Goal: Task Accomplishment & Management: Use online tool/utility

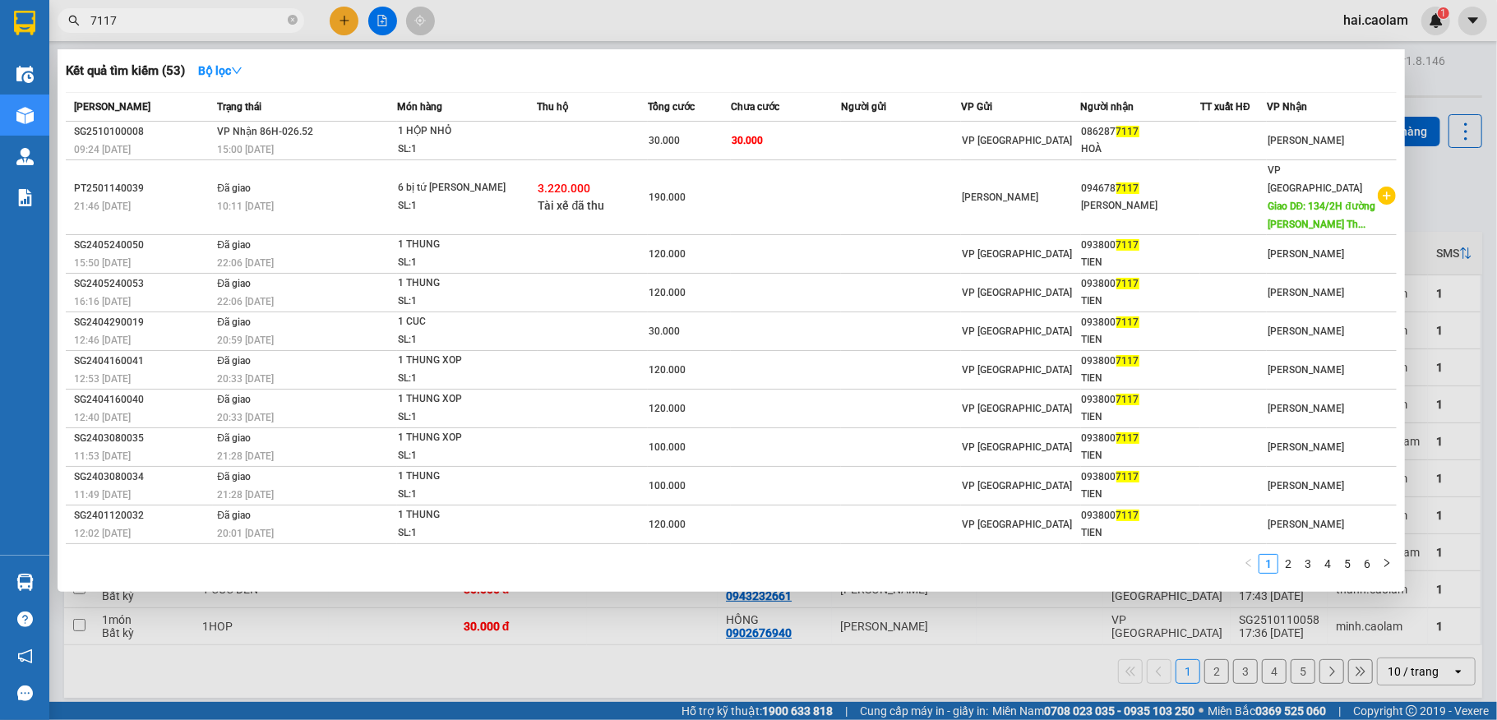
click at [199, 26] on input "7117" at bounding box center [187, 21] width 194 height 18
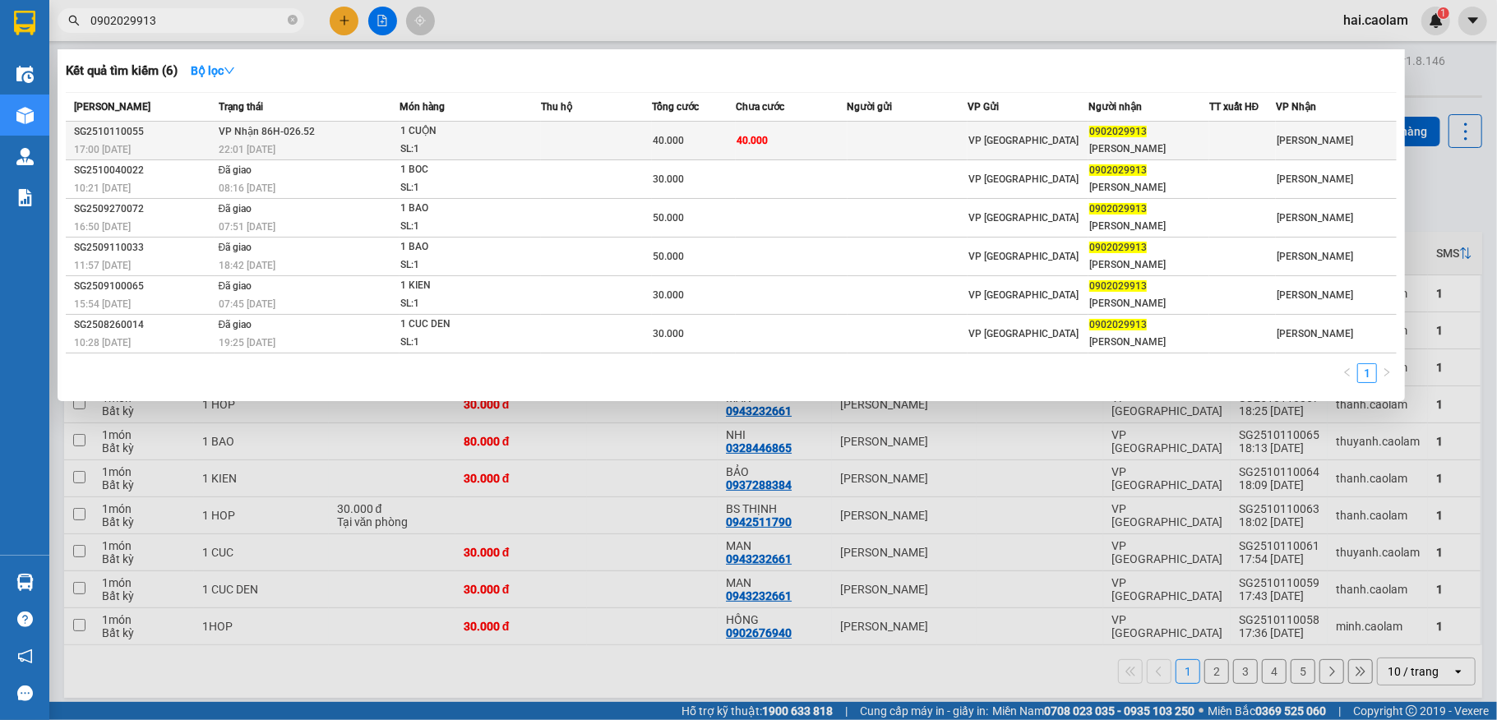
type input "0902029913"
click at [786, 142] on td "40.000" at bounding box center [791, 141] width 111 height 39
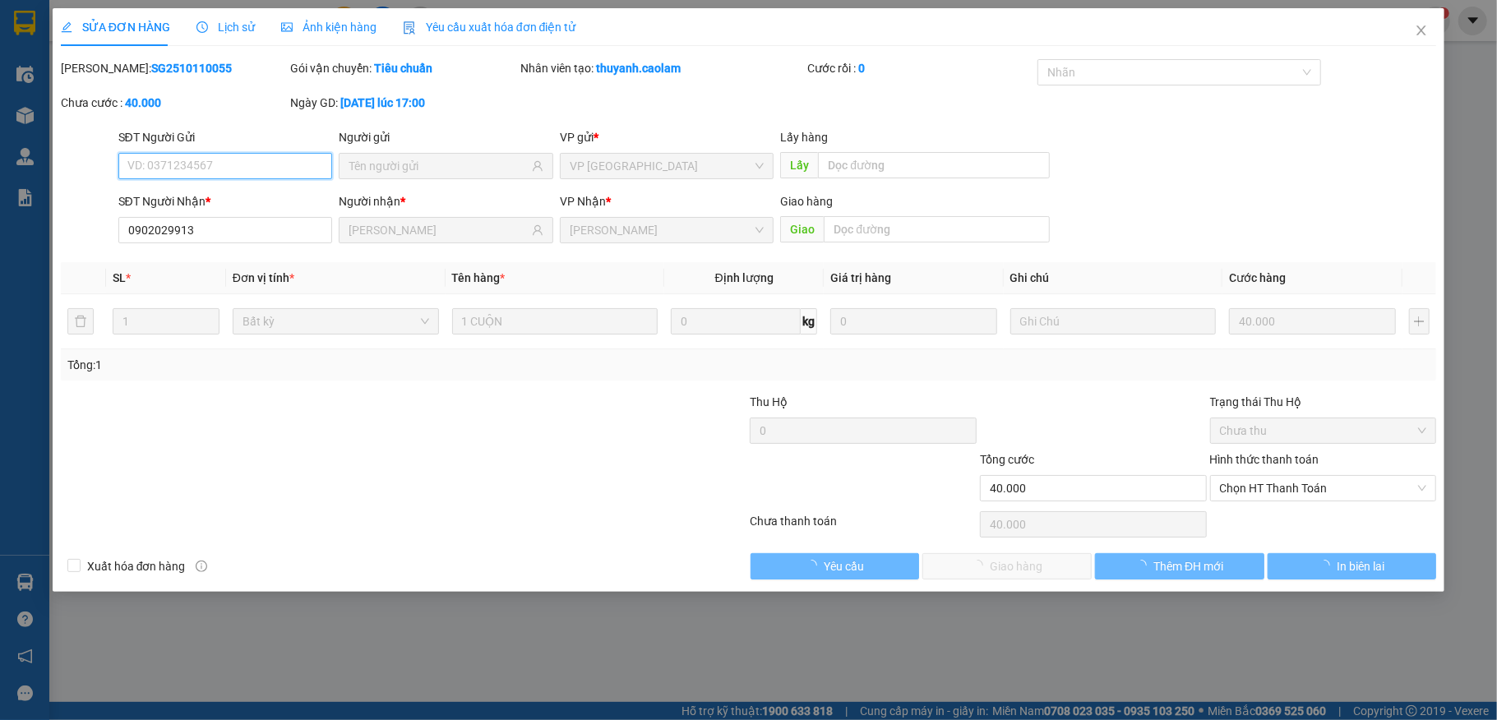
type input "0902029913"
type input "[PERSON_NAME]"
type input "40.000"
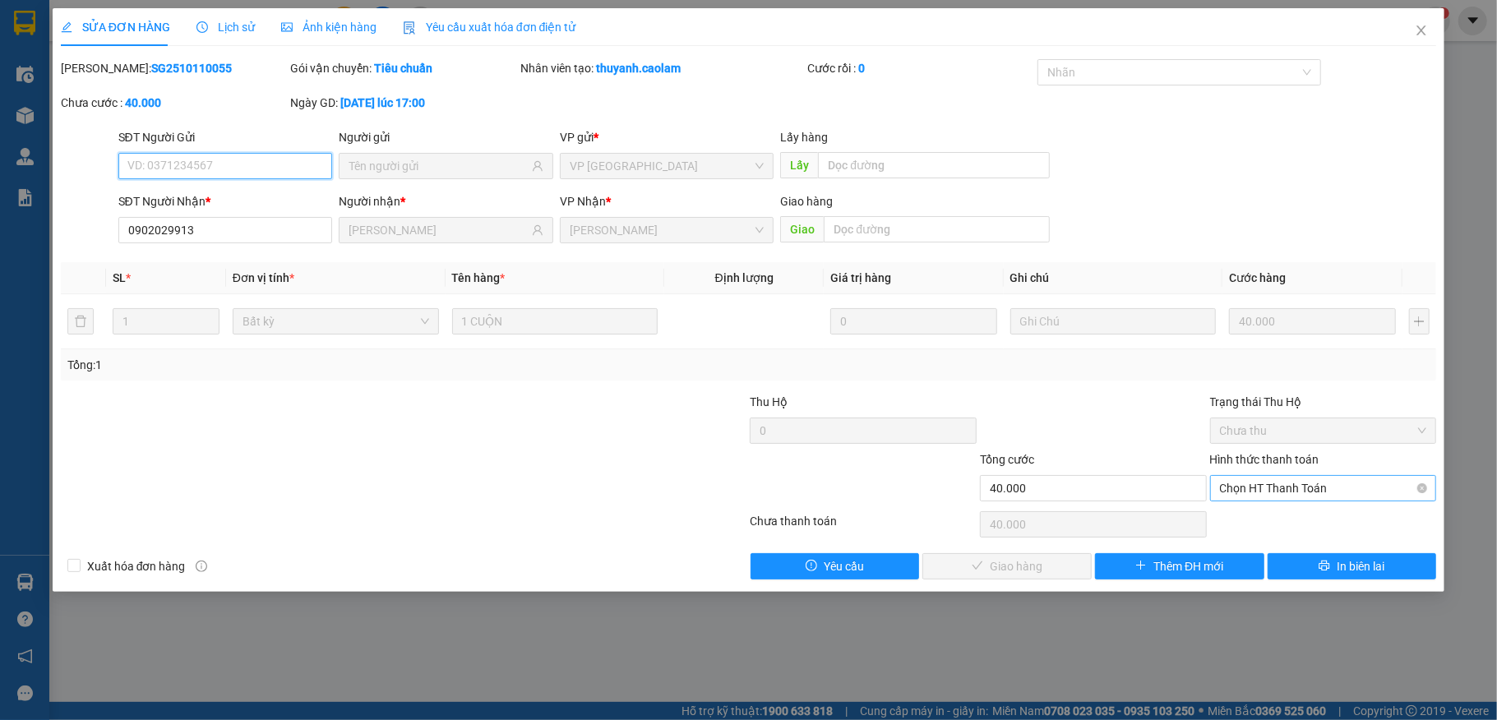
click at [1283, 494] on span "Chọn HT Thanh Toán" at bounding box center [1323, 488] width 207 height 25
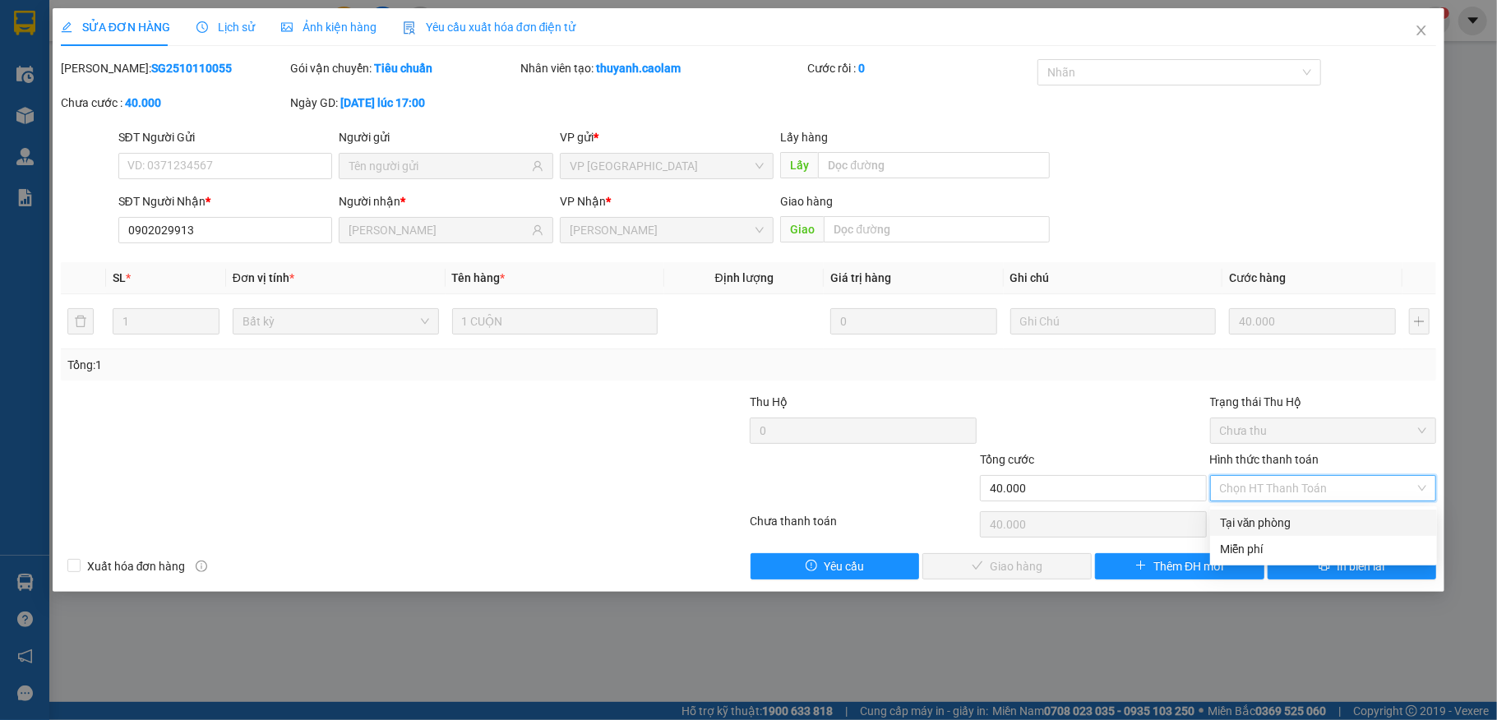
click at [1266, 520] on div "Tại văn phòng" at bounding box center [1323, 523] width 207 height 18
type input "0"
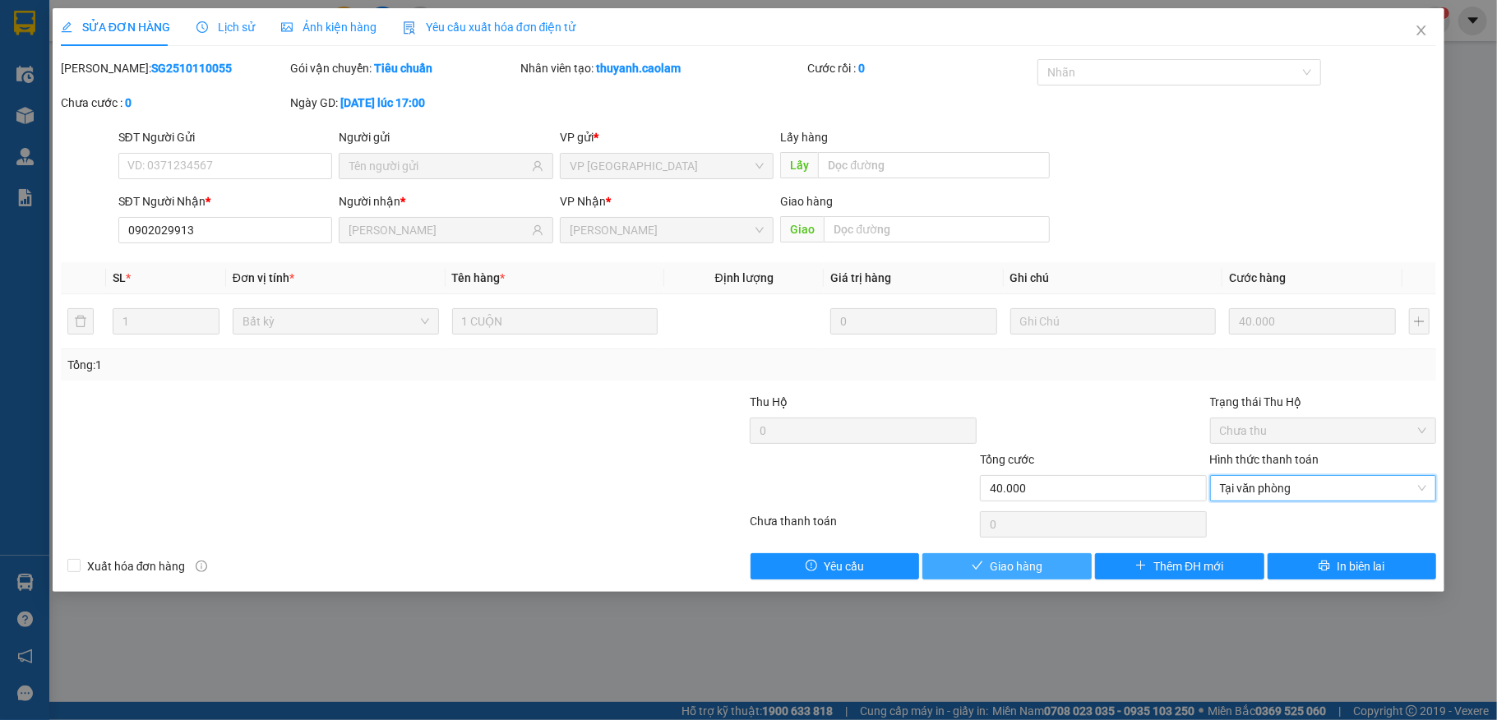
click at [1030, 575] on span "Giao hàng" at bounding box center [1016, 566] width 53 height 18
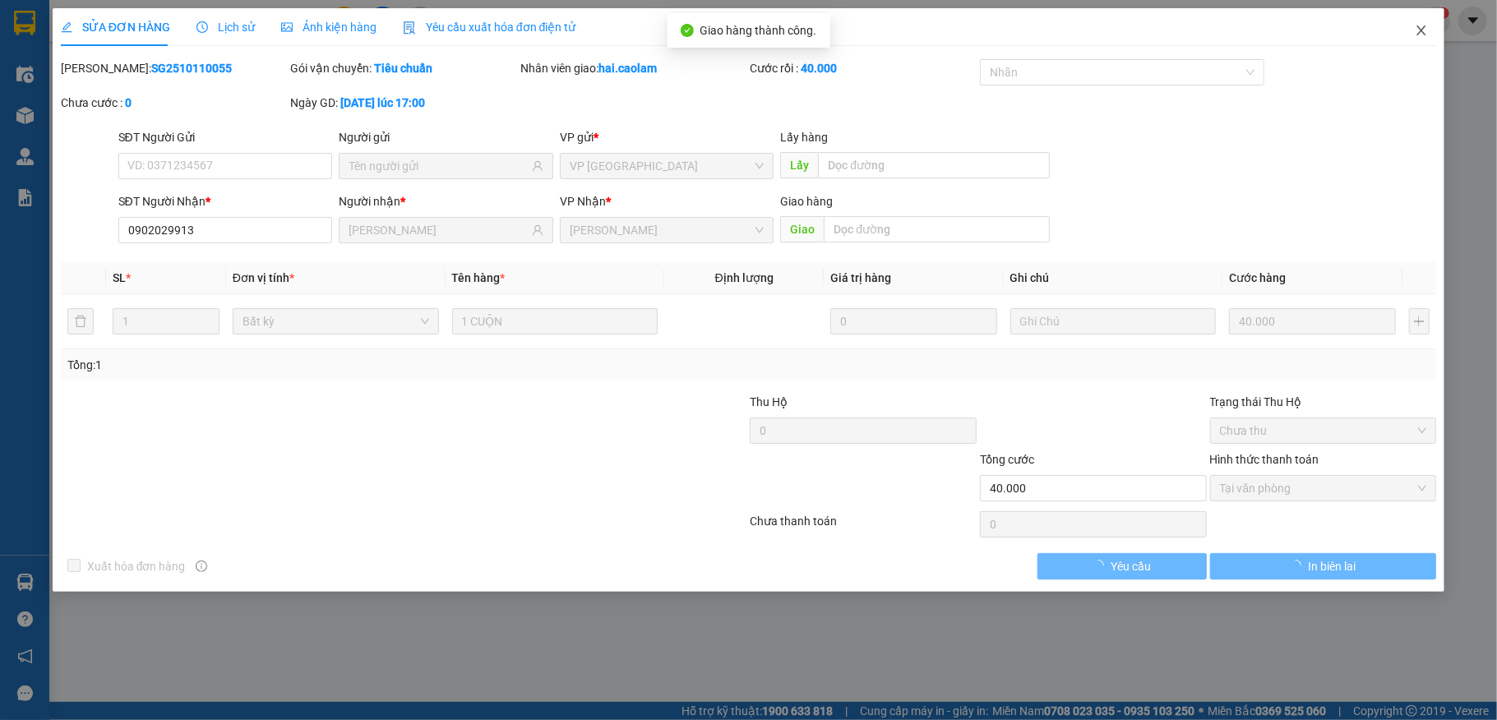
click at [1422, 33] on icon "close" at bounding box center [1421, 30] width 9 height 10
